Goal: Information Seeking & Learning: Find specific fact

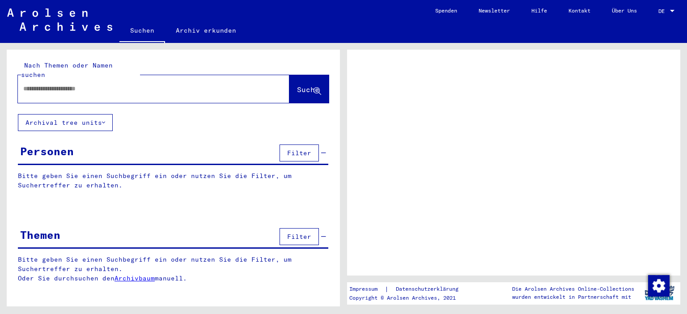
type input "**********"
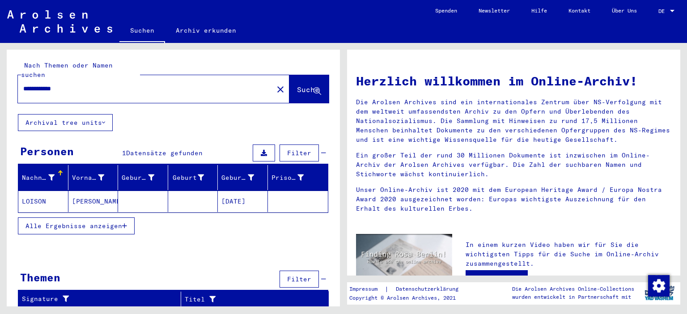
click at [56, 194] on mat-cell "LOISON" at bounding box center [43, 200] width 50 height 21
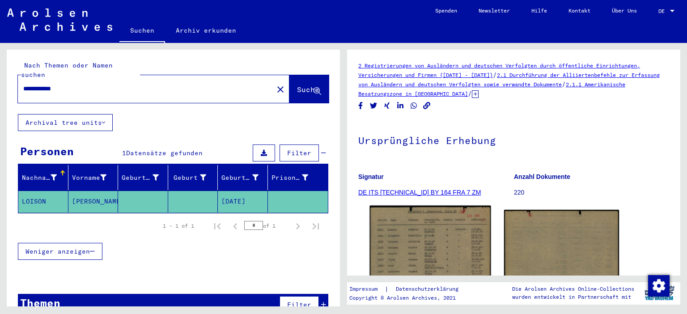
click at [433, 251] on img at bounding box center [430, 291] width 121 height 171
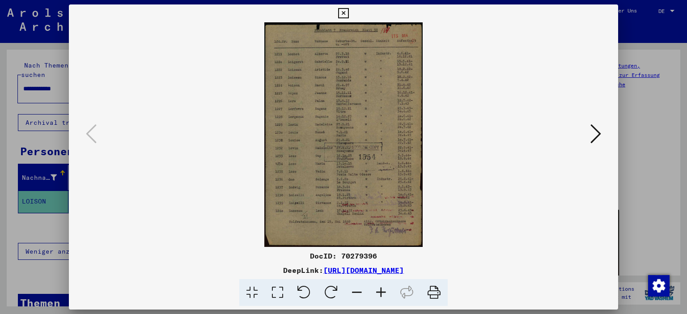
click at [385, 291] on icon at bounding box center [381, 292] width 24 height 27
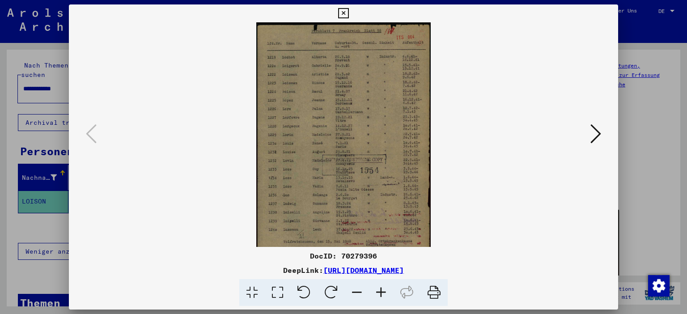
click at [385, 291] on icon at bounding box center [381, 292] width 24 height 27
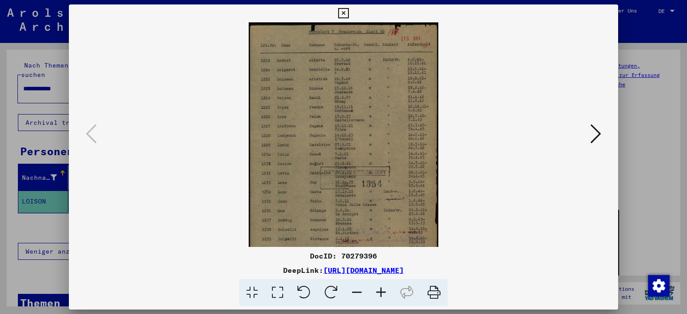
click at [385, 291] on icon at bounding box center [381, 292] width 24 height 27
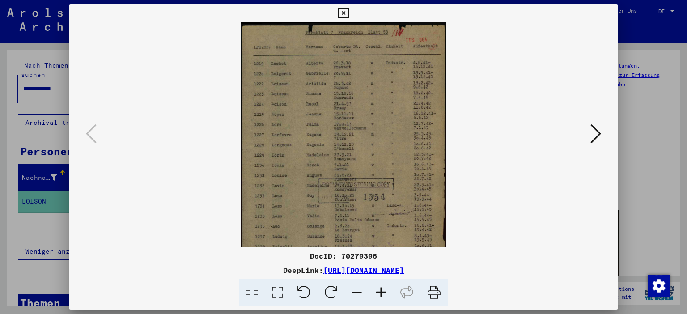
click at [385, 291] on icon at bounding box center [381, 292] width 24 height 27
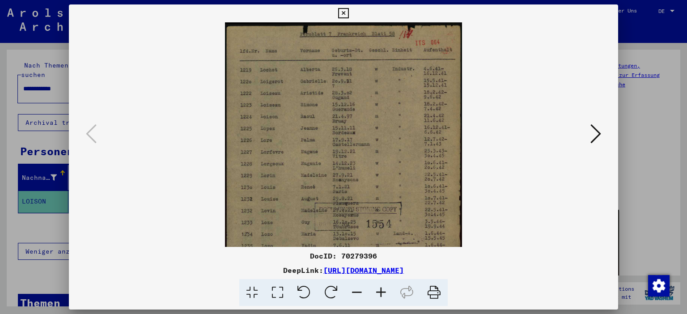
click at [385, 291] on icon at bounding box center [381, 292] width 24 height 27
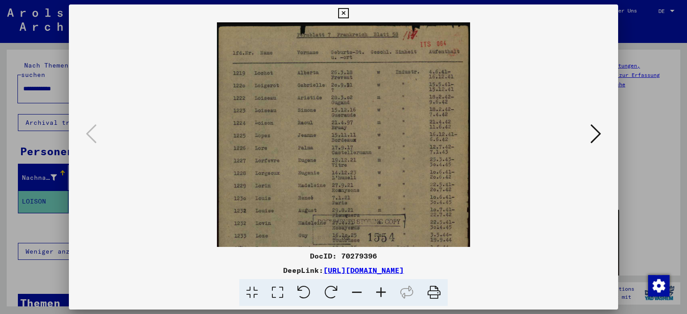
click at [385, 291] on icon at bounding box center [381, 292] width 24 height 27
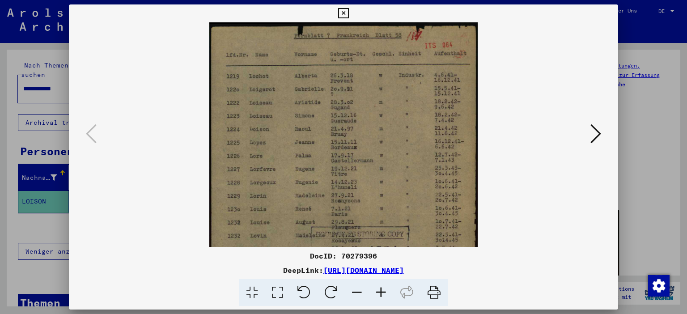
click at [385, 291] on icon at bounding box center [381, 292] width 24 height 27
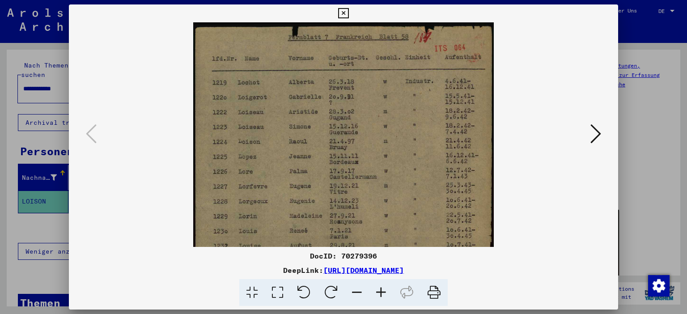
click at [385, 291] on icon at bounding box center [381, 292] width 24 height 27
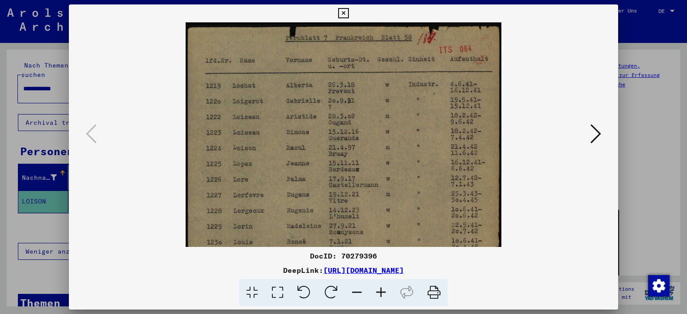
click at [385, 291] on icon at bounding box center [381, 292] width 24 height 27
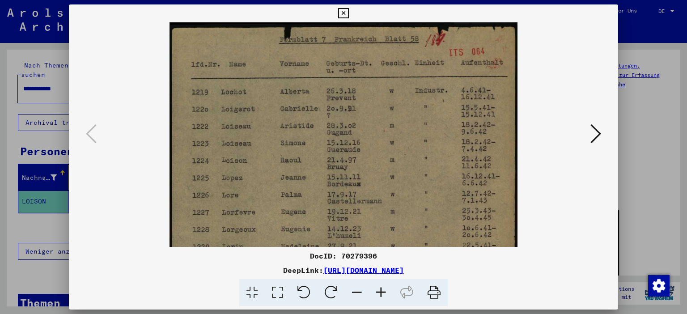
click at [385, 291] on icon at bounding box center [381, 292] width 24 height 27
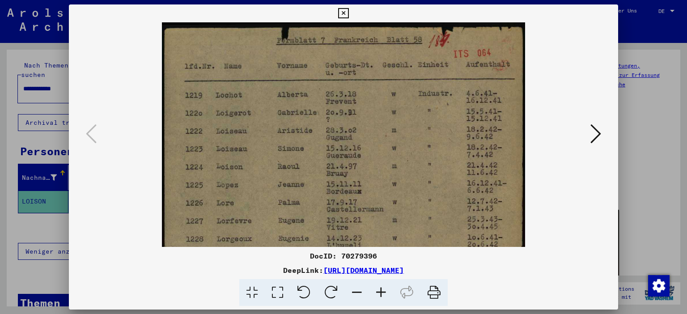
click at [430, 164] on img at bounding box center [343, 279] width 363 height 515
click at [348, 14] on icon at bounding box center [343, 13] width 10 height 11
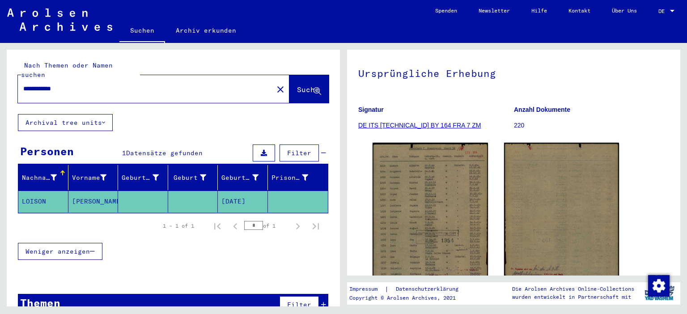
scroll to position [68, 0]
drag, startPoint x: 516, startPoint y: 111, endPoint x: 575, endPoint y: 114, distance: 59.5
click at [575, 114] on p "Anzahl Dokumente" at bounding box center [591, 108] width 155 height 9
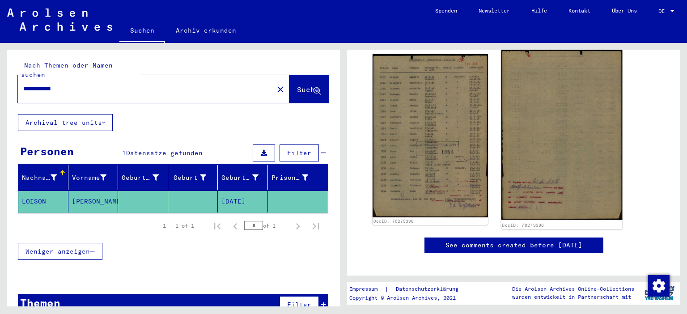
scroll to position [156, 0]
click at [504, 103] on img at bounding box center [561, 135] width 121 height 170
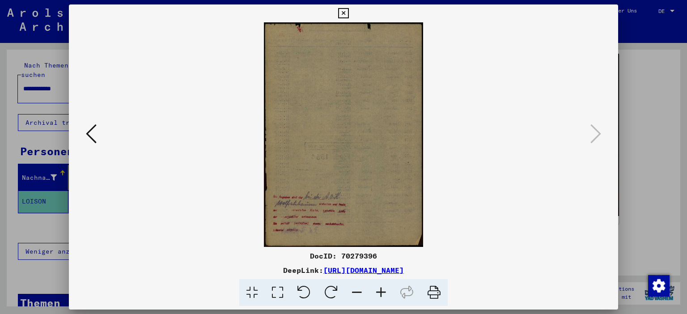
click at [378, 292] on icon at bounding box center [381, 292] width 24 height 27
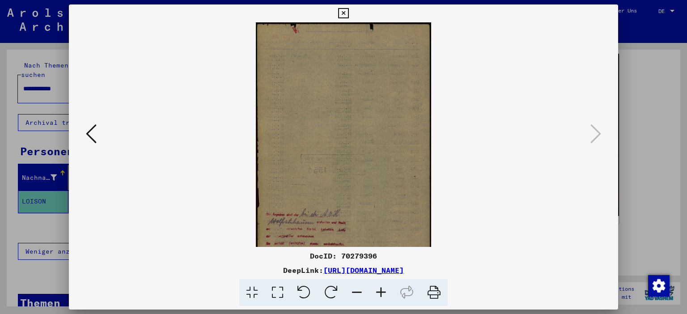
click at [378, 292] on icon at bounding box center [381, 292] width 24 height 27
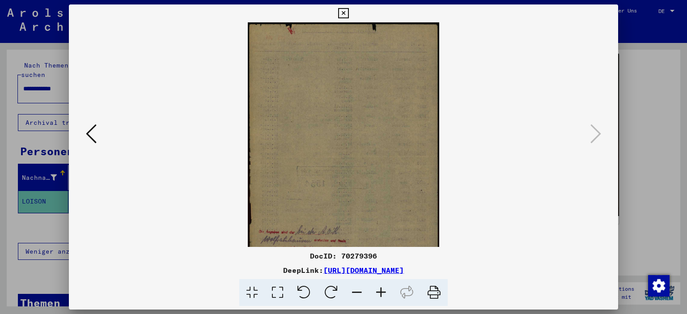
click at [378, 292] on icon at bounding box center [381, 292] width 24 height 27
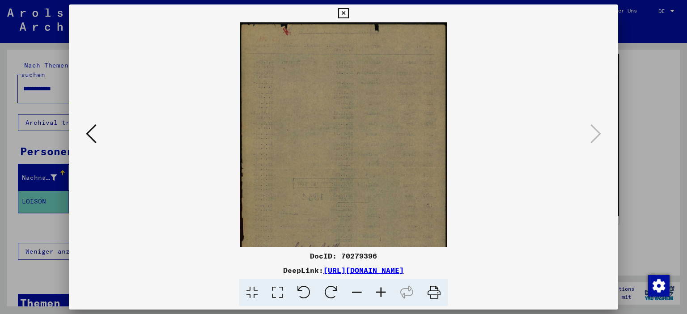
click at [378, 292] on icon at bounding box center [381, 292] width 24 height 27
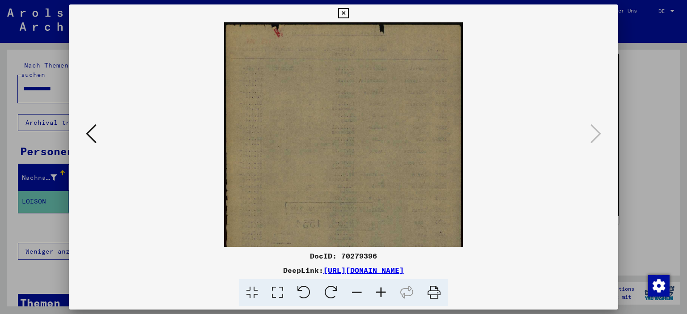
click at [378, 292] on icon at bounding box center [381, 292] width 24 height 27
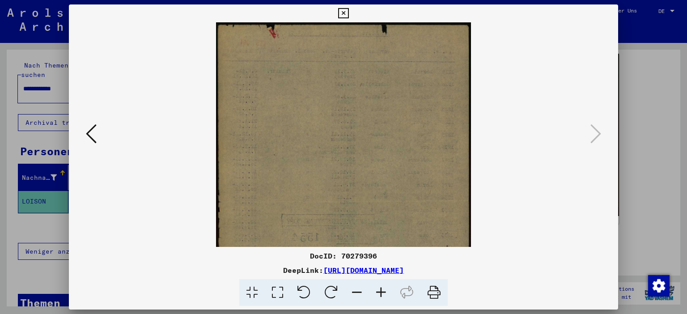
click at [378, 292] on icon at bounding box center [381, 292] width 24 height 27
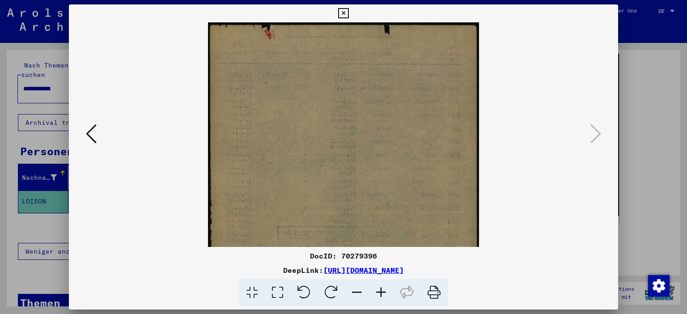
click at [378, 292] on icon at bounding box center [381, 292] width 24 height 27
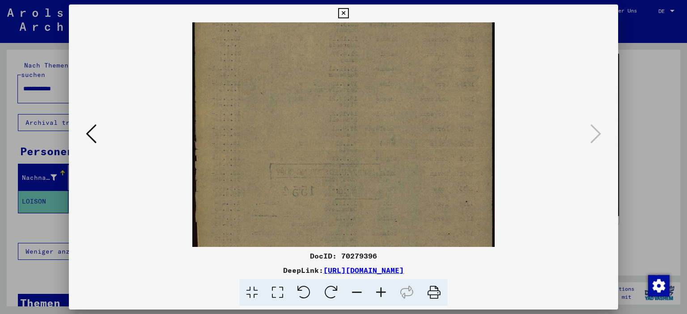
drag, startPoint x: 303, startPoint y: 117, endPoint x: 309, endPoint y: -1, distance: 118.2
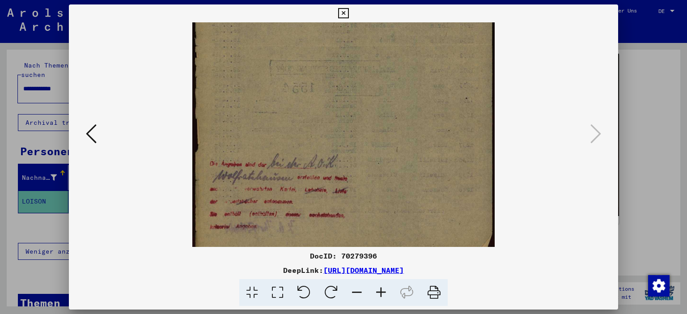
drag, startPoint x: 277, startPoint y: 228, endPoint x: 298, endPoint y: 146, distance: 84.4
click at [298, 146] on img at bounding box center [343, 46] width 303 height 426
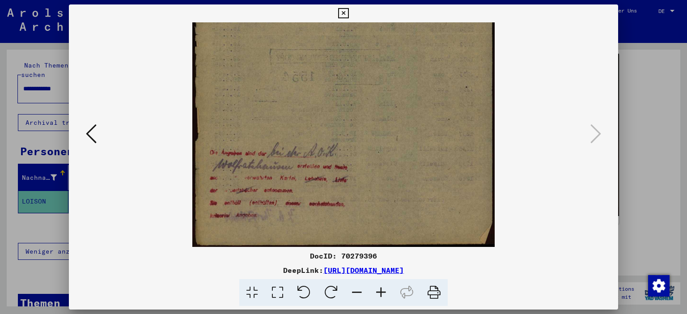
click at [378, 293] on icon at bounding box center [381, 292] width 24 height 27
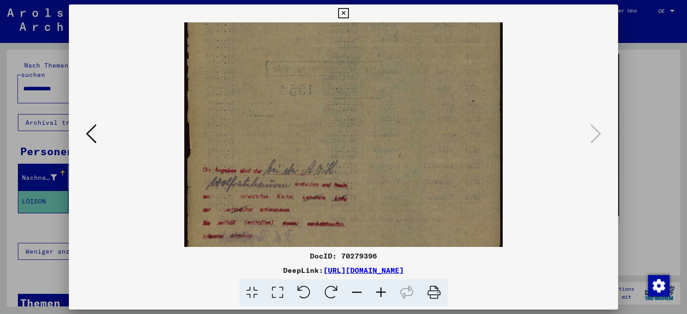
click at [379, 295] on icon at bounding box center [381, 292] width 24 height 27
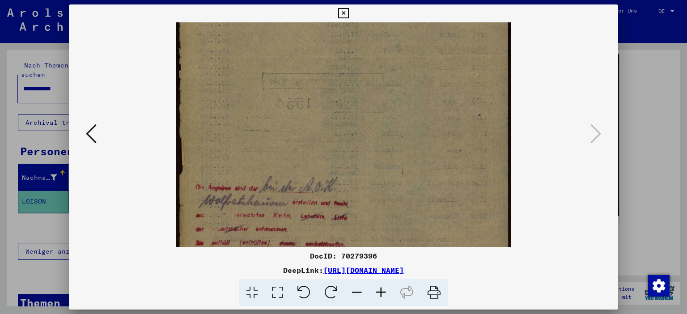
click at [379, 295] on icon at bounding box center [381, 292] width 24 height 27
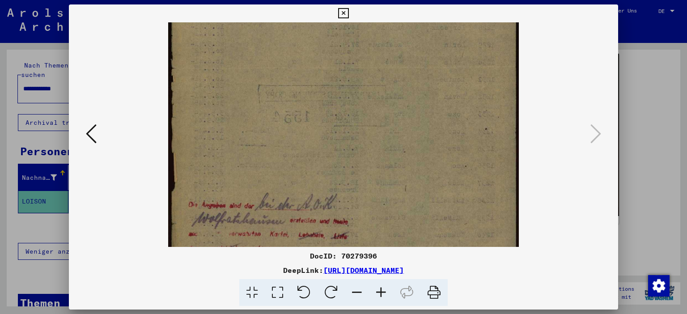
click at [379, 295] on icon at bounding box center [381, 292] width 24 height 27
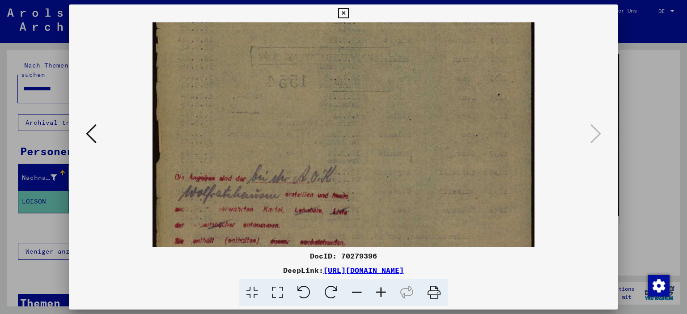
drag, startPoint x: 330, startPoint y: 142, endPoint x: 339, endPoint y: 76, distance: 66.8
click at [339, 76] on img at bounding box center [343, 27] width 382 height 537
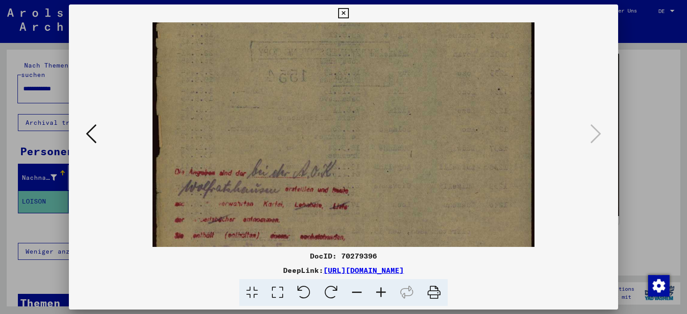
drag, startPoint x: 283, startPoint y: 207, endPoint x: 296, endPoint y: 180, distance: 29.8
click at [296, 180] on img at bounding box center [343, 22] width 382 height 537
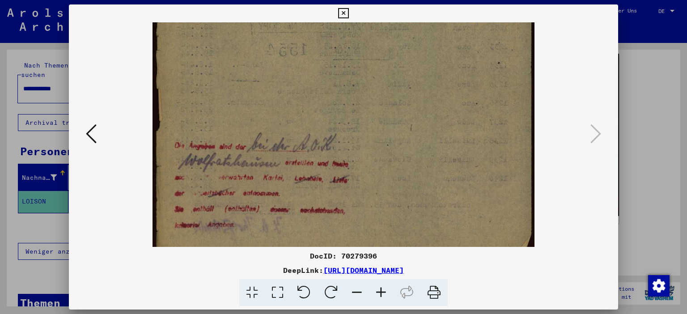
click at [387, 271] on link "[URL][DOMAIN_NAME]" at bounding box center [363, 270] width 80 height 9
